Goal: Information Seeking & Learning: Learn about a topic

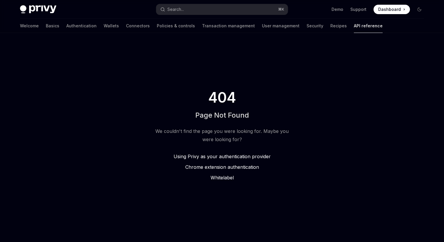
click at [35, 10] on img at bounding box center [38, 9] width 36 height 8
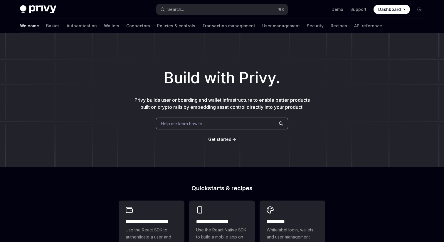
click at [23, 11] on img at bounding box center [38, 9] width 36 height 8
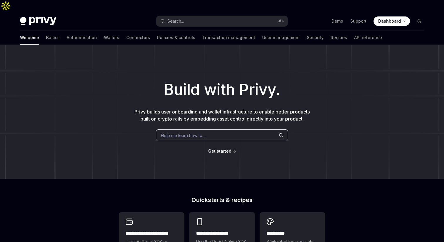
scroll to position [43, 0]
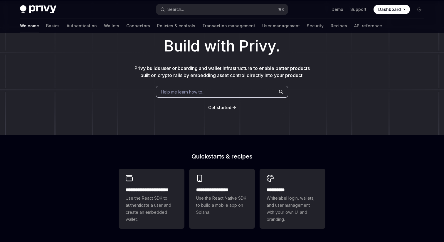
click at [214, 65] on span "Privy builds user onboarding and wallet infrastructure to enable better product…" at bounding box center [221, 71] width 175 height 13
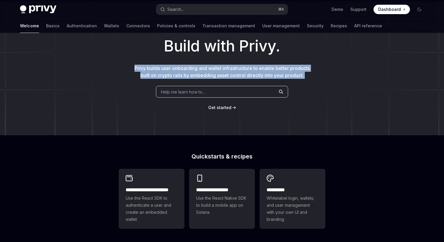
click at [214, 65] on span "Privy builds user onboarding and wallet infrastructure to enable better product…" at bounding box center [221, 71] width 175 height 13
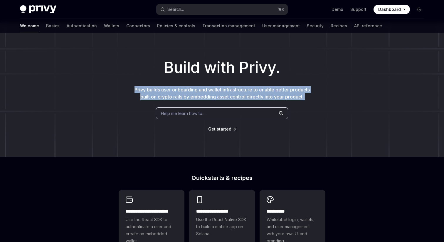
scroll to position [15, 0]
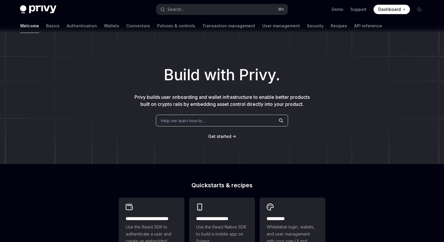
click at [213, 63] on h1 "Build with Privy." at bounding box center [221, 74] width 425 height 23
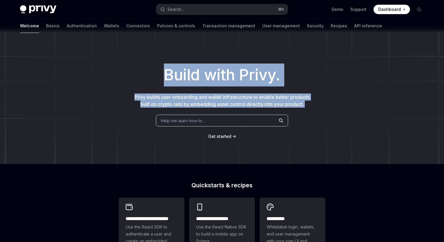
drag, startPoint x: 213, startPoint y: 58, endPoint x: 229, endPoint y: 80, distance: 26.5
click at [229, 80] on div "Build with Privy. Privy builds user onboarding and wallet infrastructure to ena…" at bounding box center [222, 97] width 444 height 134
click at [231, 93] on p "Privy builds user onboarding and wallet infrastructure to enable better product…" at bounding box center [222, 100] width 178 height 14
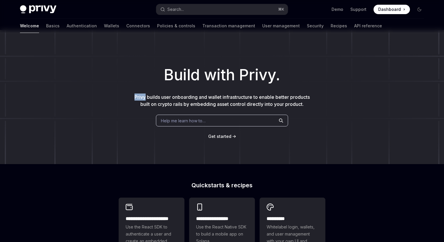
click at [231, 93] on p "Privy builds user onboarding and wallet infrastructure to enable better product…" at bounding box center [222, 100] width 178 height 14
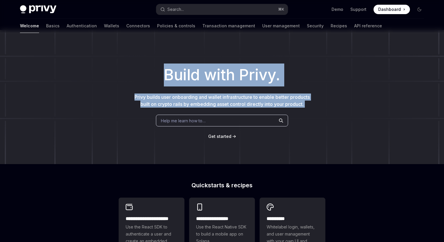
drag, startPoint x: 231, startPoint y: 81, endPoint x: 225, endPoint y: 71, distance: 11.6
click at [227, 75] on div "Build with Privy. Privy builds user onboarding and wallet infrastructure to ena…" at bounding box center [222, 97] width 444 height 134
click at [225, 71] on h1 "Build with Privy." at bounding box center [221, 74] width 425 height 23
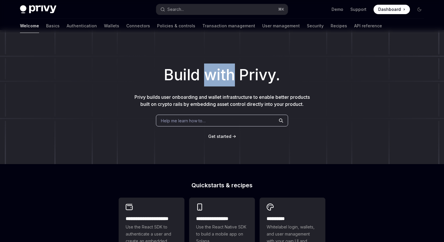
click at [225, 71] on h1 "Build with Privy." at bounding box center [221, 74] width 425 height 23
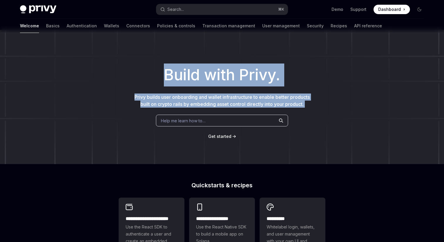
drag, startPoint x: 225, startPoint y: 71, endPoint x: 237, endPoint y: 82, distance: 15.8
click at [238, 86] on div "Build with Privy. Privy builds user onboarding and wallet infrastructure to ena…" at bounding box center [222, 97] width 444 height 134
click at [237, 94] on span "Privy builds user onboarding and wallet infrastructure to enable better product…" at bounding box center [221, 100] width 175 height 13
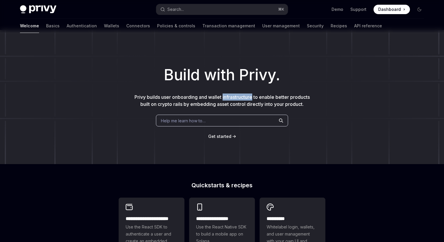
click at [237, 94] on span "Privy builds user onboarding and wallet infrastructure to enable better product…" at bounding box center [221, 100] width 175 height 13
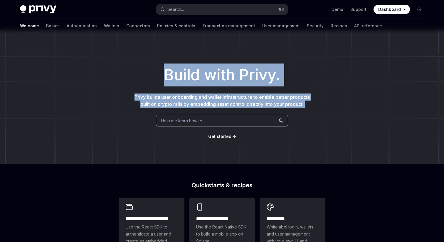
drag, startPoint x: 237, startPoint y: 82, endPoint x: 223, endPoint y: 47, distance: 38.1
click at [224, 53] on div "Build with Privy. Privy builds user onboarding and wallet infrastructure to ena…" at bounding box center [222, 97] width 444 height 134
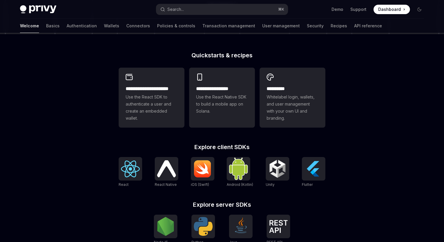
scroll to position [145, 0]
click at [223, 52] on h2 "Quickstarts & recipes" at bounding box center [222, 55] width 207 height 6
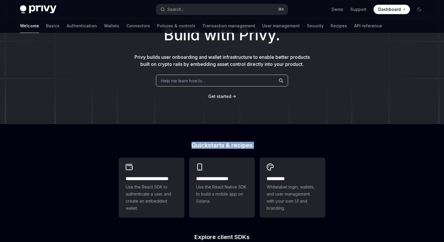
scroll to position [0, 0]
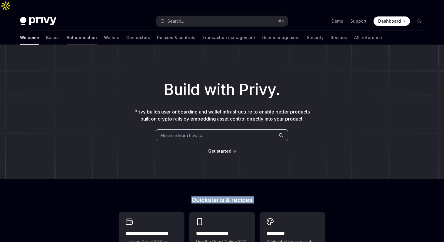
click at [67, 31] on link "Authentication" at bounding box center [82, 38] width 30 height 14
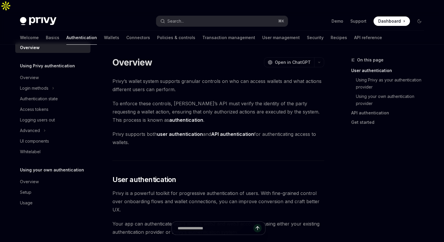
click at [224, 131] on strong "API authentication" at bounding box center [232, 134] width 43 height 6
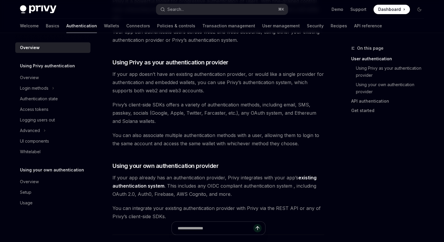
scroll to position [193, 0]
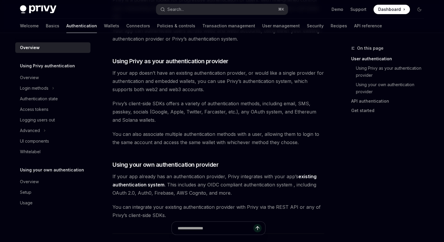
click at [215, 130] on span "You can also associate multiple authentication methods with a user, allowing th…" at bounding box center [218, 138] width 212 height 16
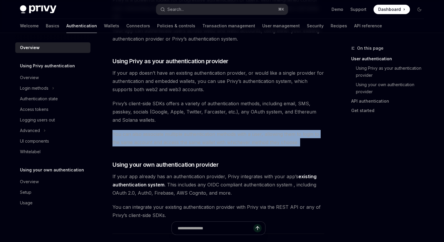
click at [215, 130] on span "You can also associate multiple authentication methods with a user, allowing th…" at bounding box center [218, 138] width 212 height 16
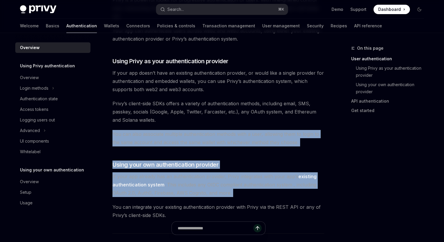
drag, startPoint x: 215, startPoint y: 124, endPoint x: 213, endPoint y: 164, distance: 40.0
click at [213, 163] on div "Privy’s wallet system supports granular controls on who can access wallets and …" at bounding box center [218, 176] width 212 height 584
click at [213, 172] on span "If your app already has an authentication provider, Privy integrates with your …" at bounding box center [218, 184] width 212 height 25
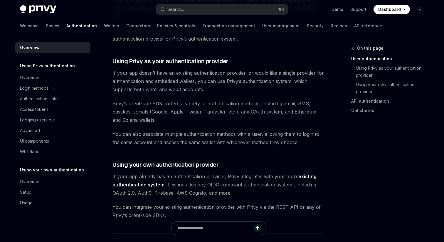
click at [213, 172] on span "If your app already has an authentication provider, Privy integrates with your …" at bounding box center [218, 184] width 212 height 25
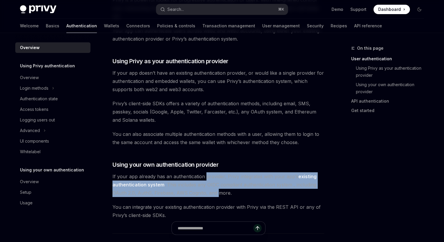
drag, startPoint x: 213, startPoint y: 164, endPoint x: 214, endPoint y: 183, distance: 18.8
click at [214, 182] on span "If your app already has an authentication provider, Privy integrates with your …" at bounding box center [218, 184] width 212 height 25
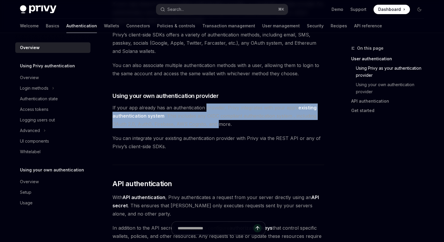
scroll to position [264, 0]
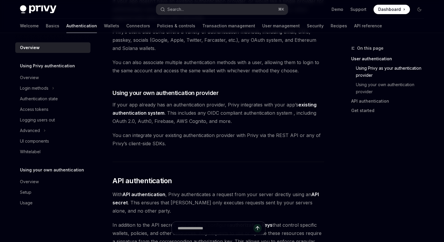
click at [214, 190] on span "With API authentication , Privy authenticates a request from your server direct…" at bounding box center [218, 202] width 212 height 25
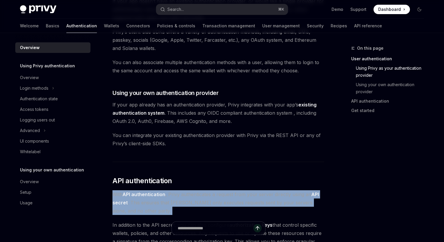
click at [214, 190] on span "With API authentication , Privy authenticates a request from your server direct…" at bounding box center [218, 202] width 212 height 25
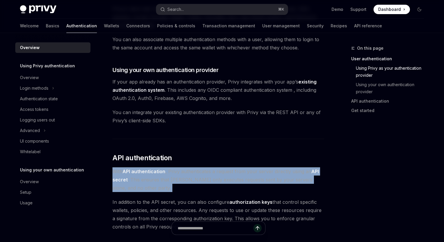
scroll to position [293, 0]
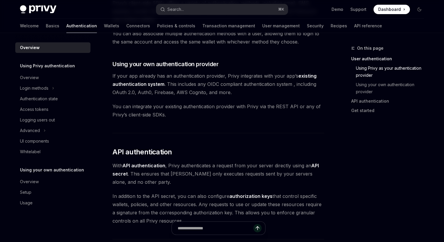
click at [214, 192] on span "In addition to the API secret, you can also configure authorization keys that c…" at bounding box center [218, 208] width 212 height 33
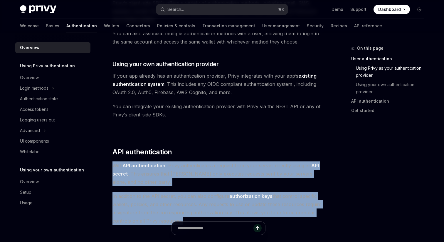
drag, startPoint x: 214, startPoint y: 183, endPoint x: 214, endPoint y: 163, distance: 20.0
click at [214, 163] on div "Privy’s wallet system supports granular controls on who can access wallets and …" at bounding box center [218, 76] width 212 height 584
click at [214, 163] on span "With API authentication , Privy authenticates a request from your server direct…" at bounding box center [218, 173] width 212 height 25
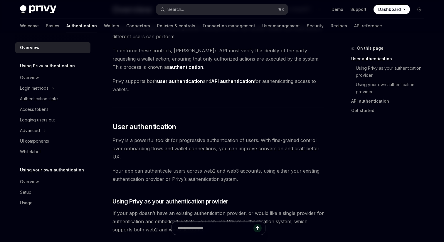
scroll to position [0, 0]
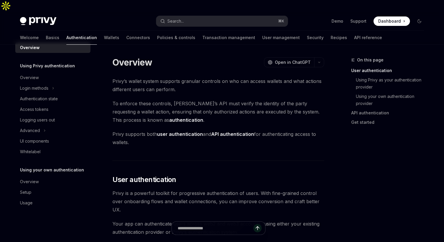
click at [93, 31] on div "Welcome Basics Authentication Wallets Connectors Policies & controls Transactio…" at bounding box center [201, 38] width 362 height 14
click at [104, 31] on link "Wallets" at bounding box center [111, 38] width 15 height 14
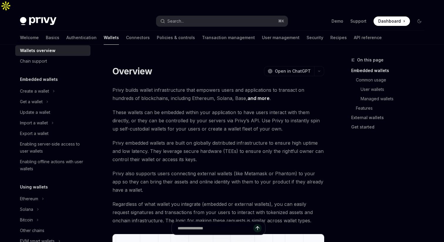
click at [42, 17] on img at bounding box center [38, 21] width 36 height 8
type textarea "*"
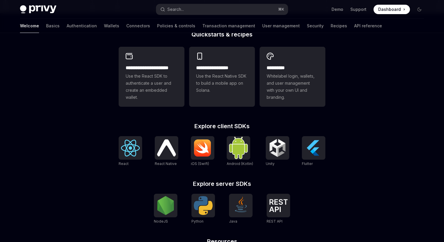
scroll to position [225, 0]
